Goal: Find contact information: Find contact information

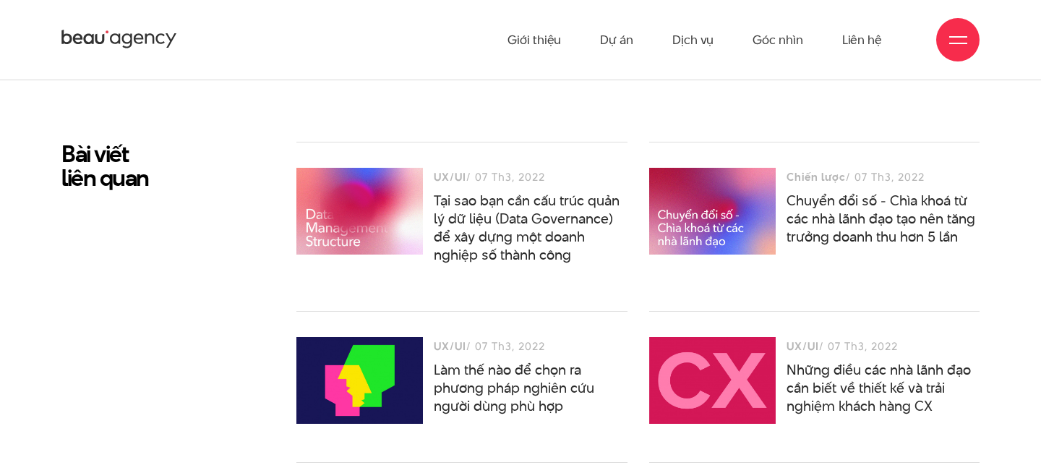
scroll to position [6547, 0]
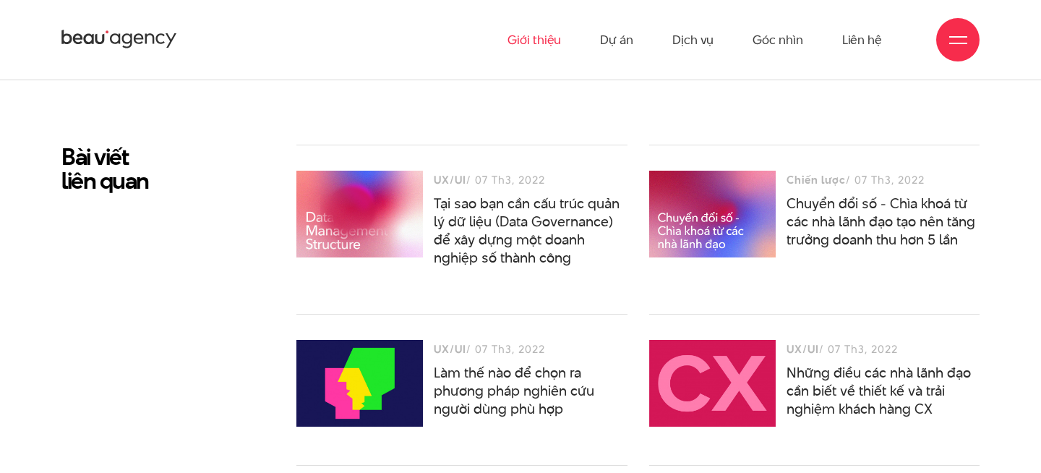
click at [552, 47] on link "Giới thiệu" at bounding box center [535, 40] width 54 height 80
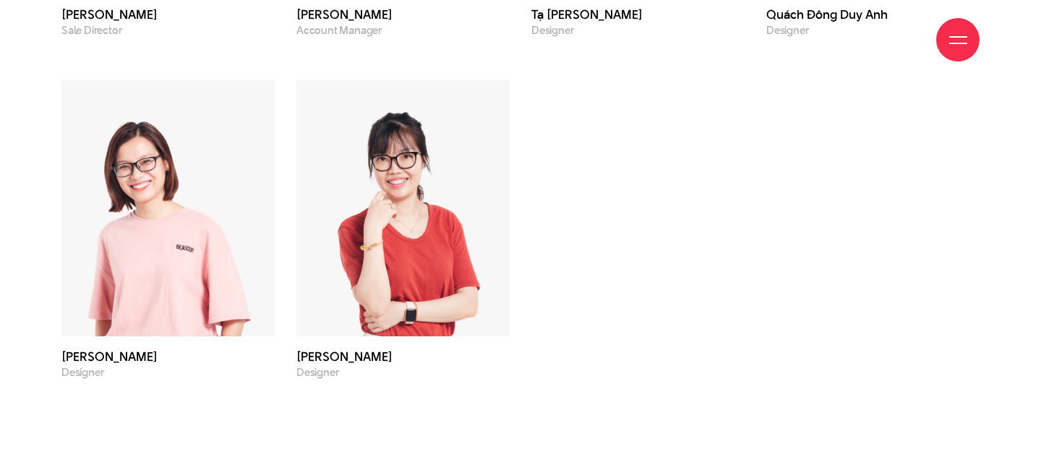
scroll to position [4614, 0]
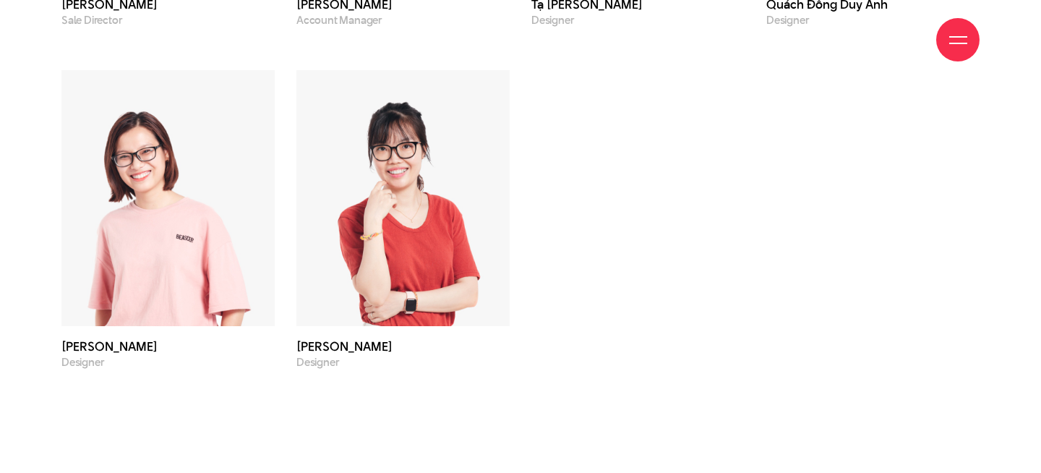
click at [166, 141] on img at bounding box center [167, 198] width 213 height 256
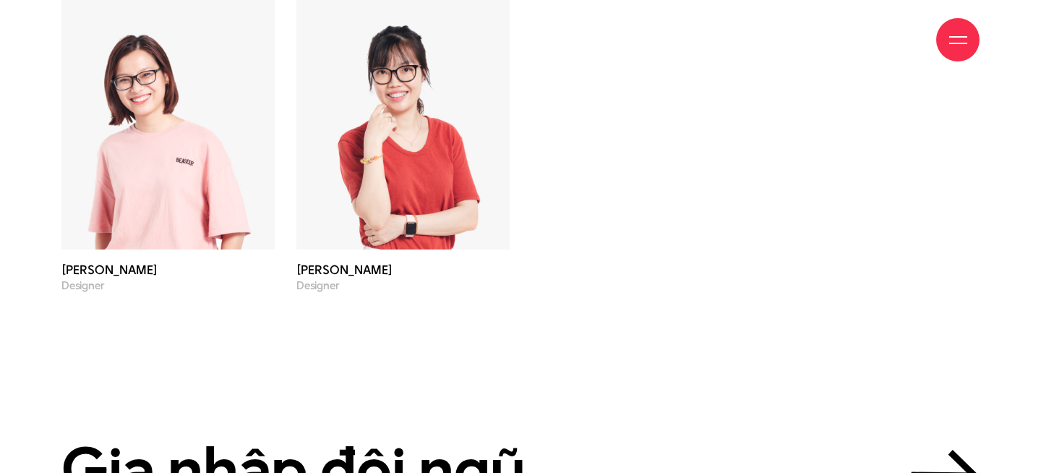
scroll to position [4982, 0]
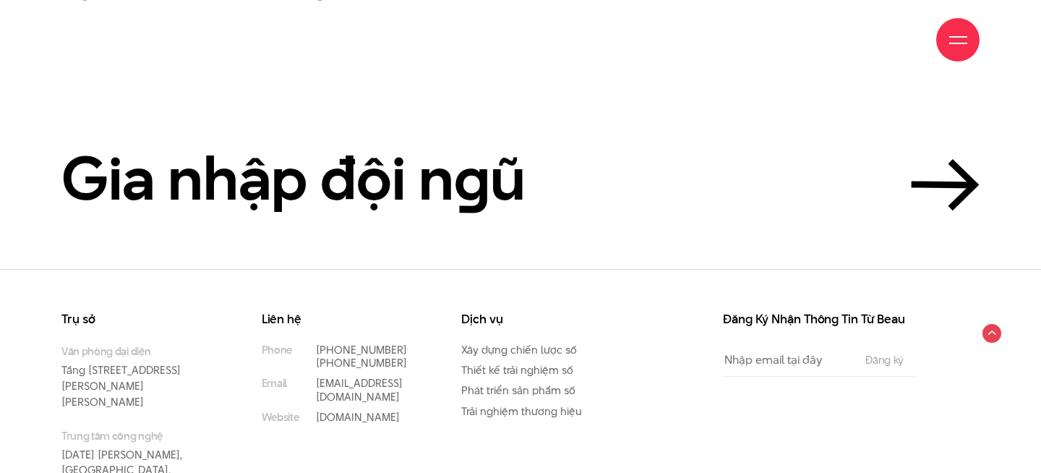
drag, startPoint x: 100, startPoint y: 303, endPoint x: 190, endPoint y: 306, distance: 90.4
click at [190, 343] on p "Văn phòng đại diện Tầng 5, 33 Giang Văn Minh, Kim Mã, Ba Đình, Hà Nội" at bounding box center [139, 376] width 157 height 66
